Goal: Task Accomplishment & Management: Use online tool/utility

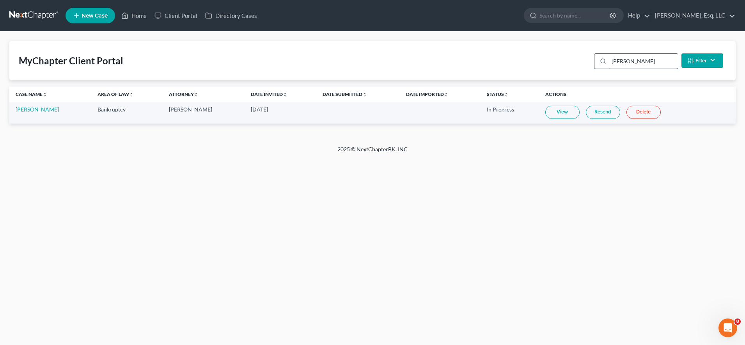
click at [628, 60] on input "[PERSON_NAME]" at bounding box center [643, 61] width 69 height 15
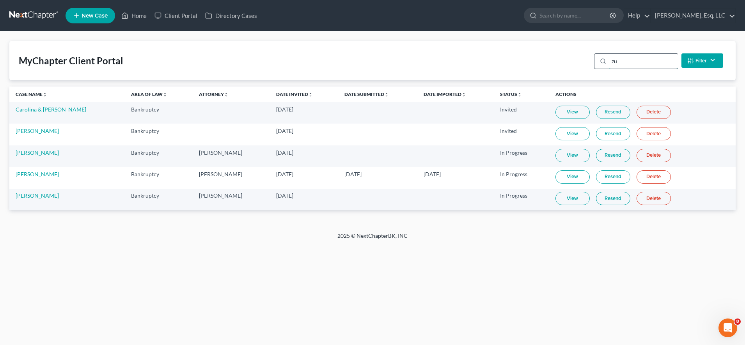
type input "z"
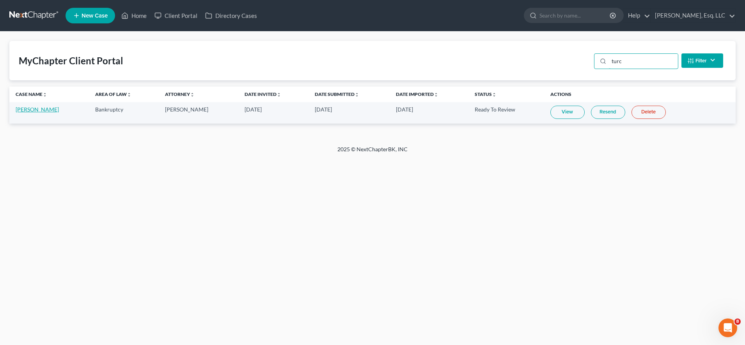
type input "turc"
click at [27, 108] on link "[PERSON_NAME]" at bounding box center [37, 109] width 43 height 7
select select "0"
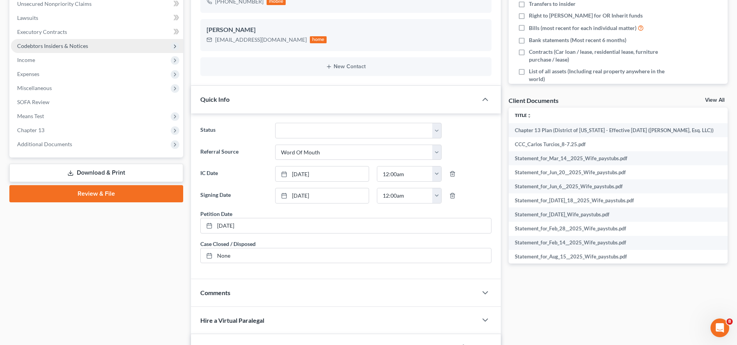
scroll to position [196, 0]
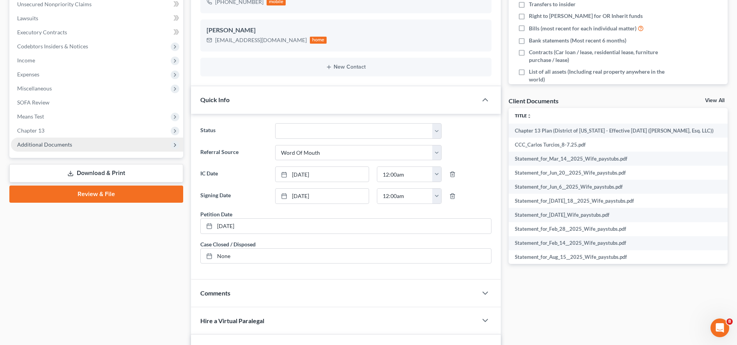
click at [97, 151] on span "Additional Documents" at bounding box center [97, 145] width 172 height 14
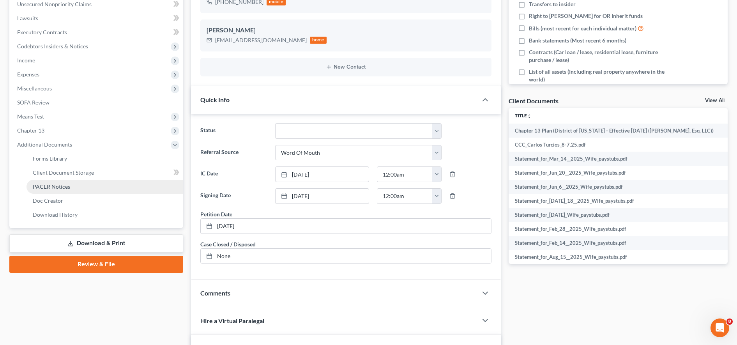
click at [83, 183] on link "PACER Notices" at bounding box center [105, 187] width 157 height 14
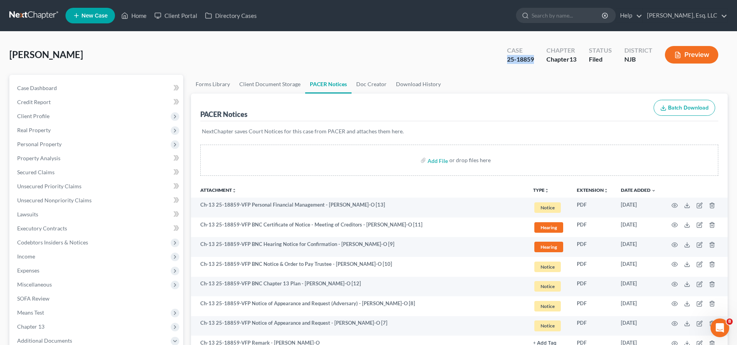
drag, startPoint x: 501, startPoint y: 58, endPoint x: 533, endPoint y: 62, distance: 32.2
click at [533, 62] on div "Case 25-18859" at bounding box center [520, 55] width 39 height 23
copy div "25-18859"
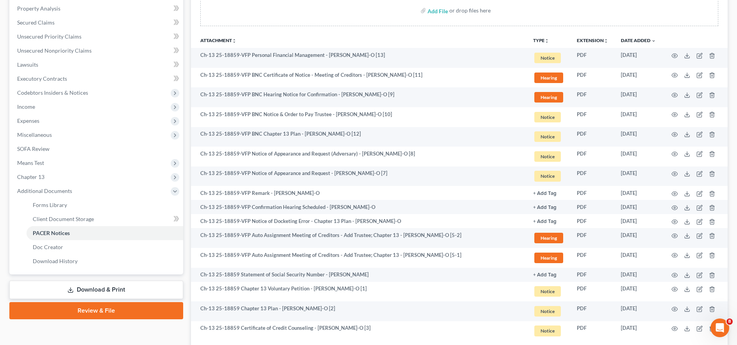
scroll to position [150, 0]
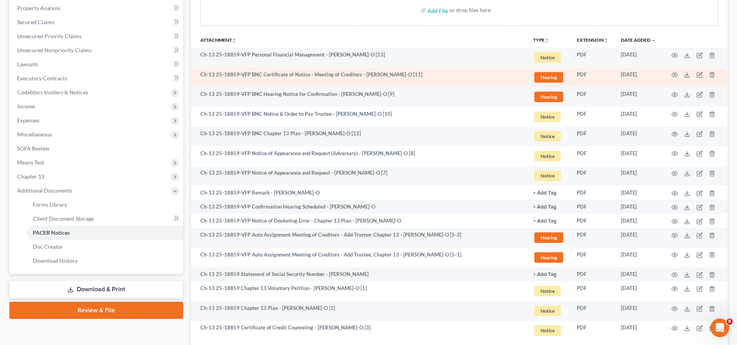
click at [685, 82] on td at bounding box center [694, 77] width 65 height 20
click at [688, 73] on icon at bounding box center [687, 75] width 6 height 6
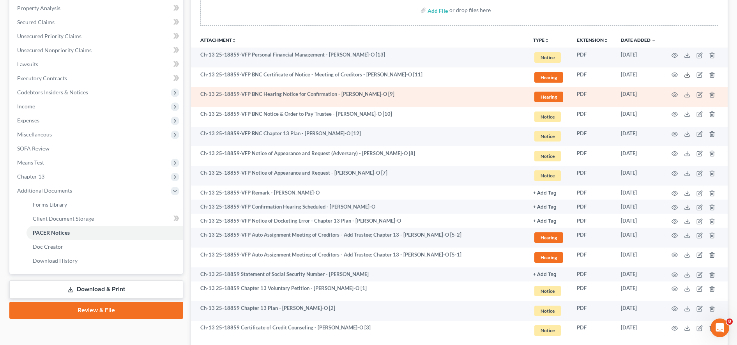
scroll to position [0, 0]
